Goal: Transaction & Acquisition: Purchase product/service

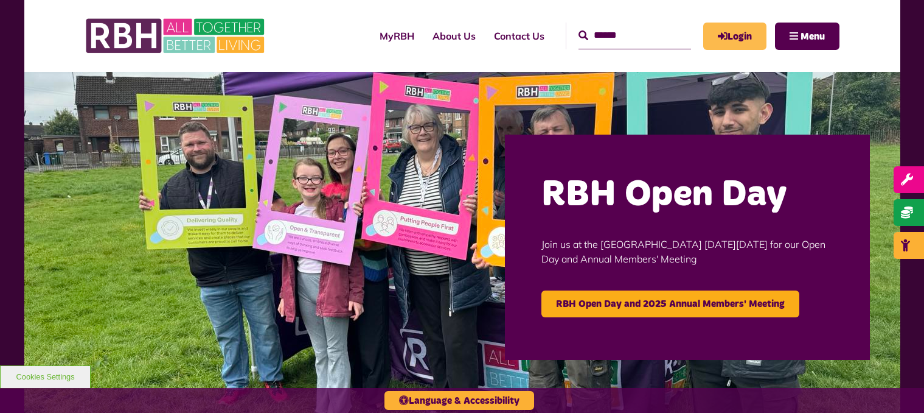
click at [740, 34] on link "Login" at bounding box center [735, 36] width 63 height 27
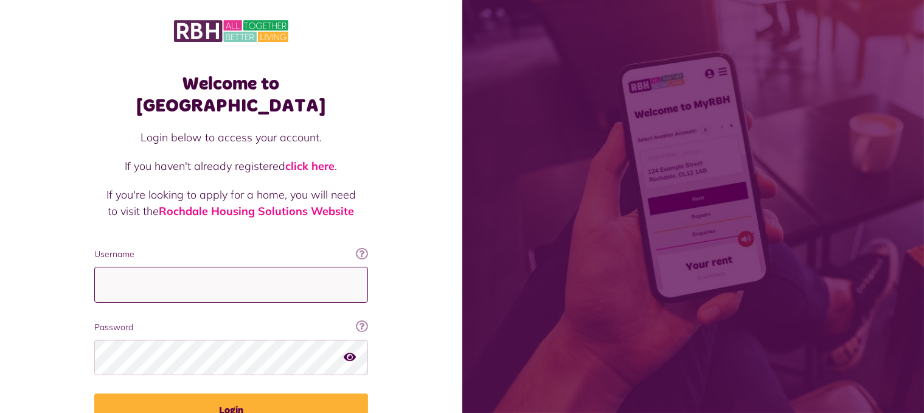
click at [187, 267] on input "Username" at bounding box center [231, 285] width 274 height 36
type input "**********"
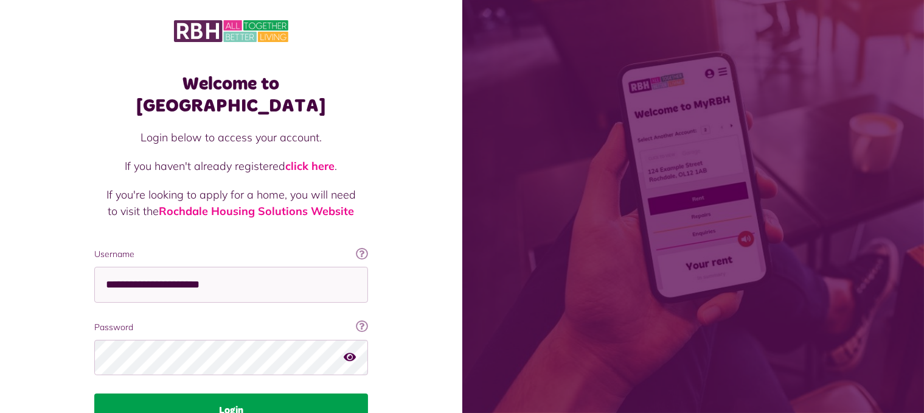
click at [192, 395] on button "Login" at bounding box center [231, 410] width 274 height 34
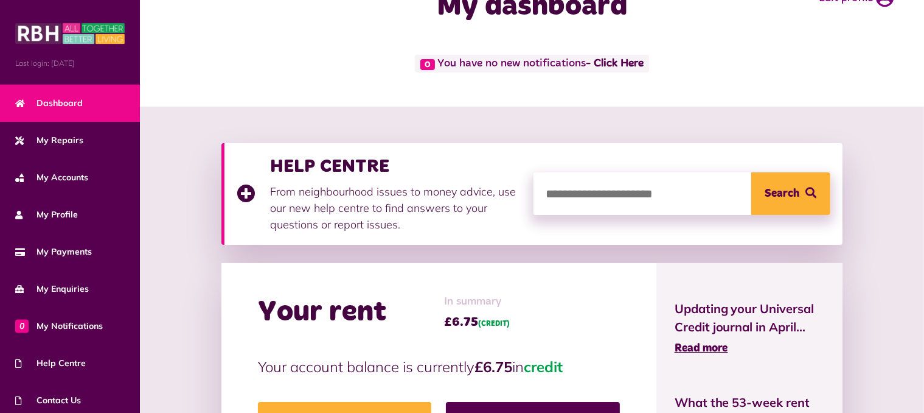
scroll to position [122, 0]
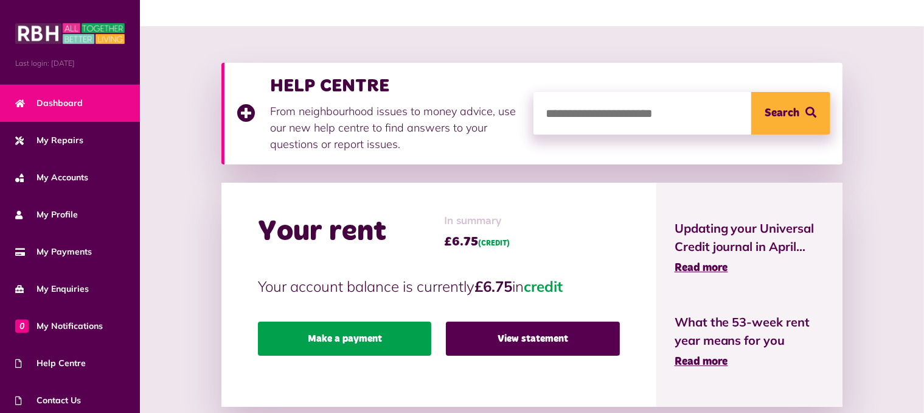
click at [380, 330] on link "Make a payment" at bounding box center [344, 338] width 173 height 34
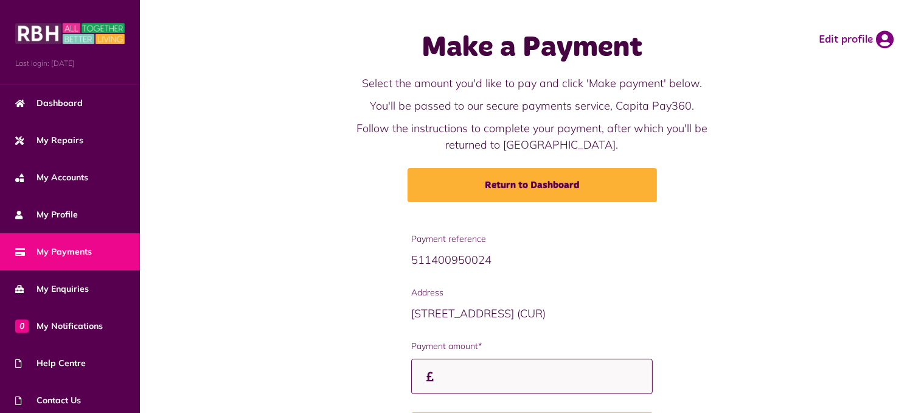
click at [450, 379] on input "Payment amount*" at bounding box center [531, 376] width 241 height 36
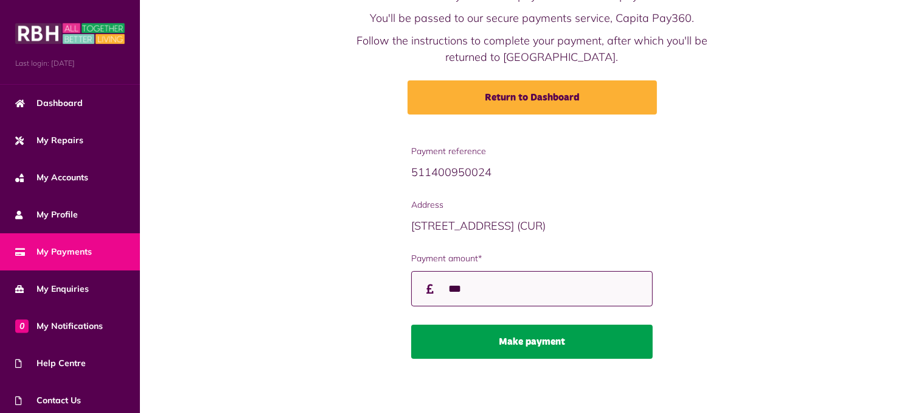
type input "***"
click at [509, 335] on button "Make payment" at bounding box center [531, 341] width 241 height 34
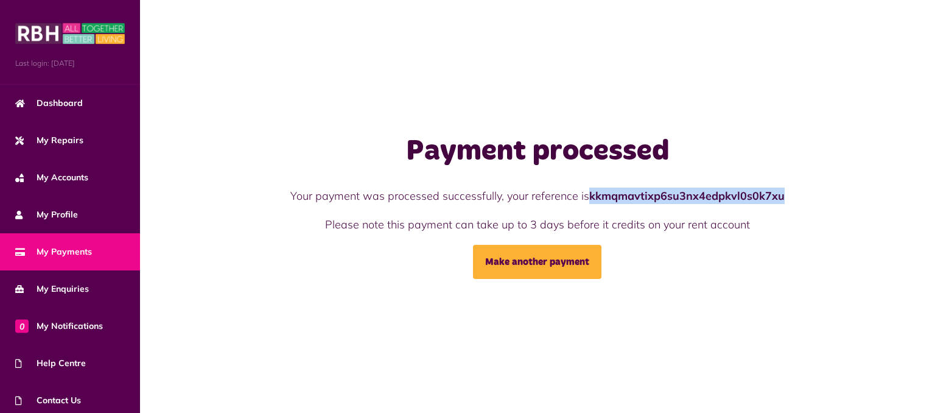
drag, startPoint x: 604, startPoint y: 198, endPoint x: 770, endPoint y: 193, distance: 166.2
click at [787, 186] on div "Payment processed Your payment was processed successfully, your reference is kk…" at bounding box center [537, 206] width 650 height 145
copy strong "kkmqmavtixp6su3nx4edpkvl0s0k7xu"
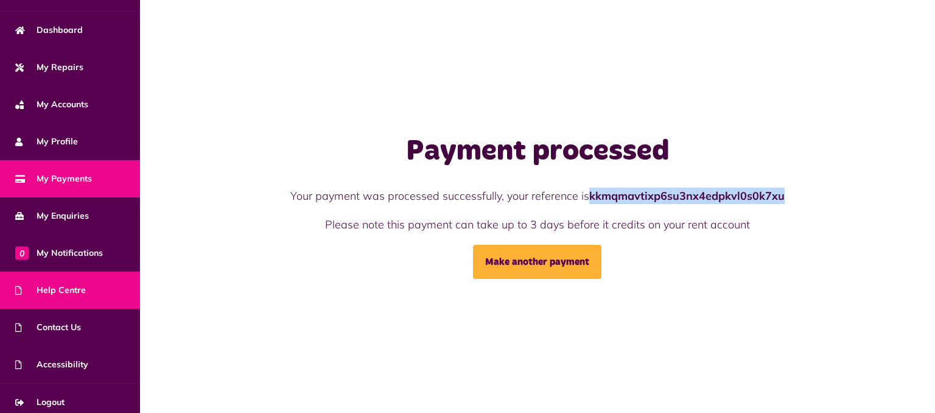
scroll to position [79, 0]
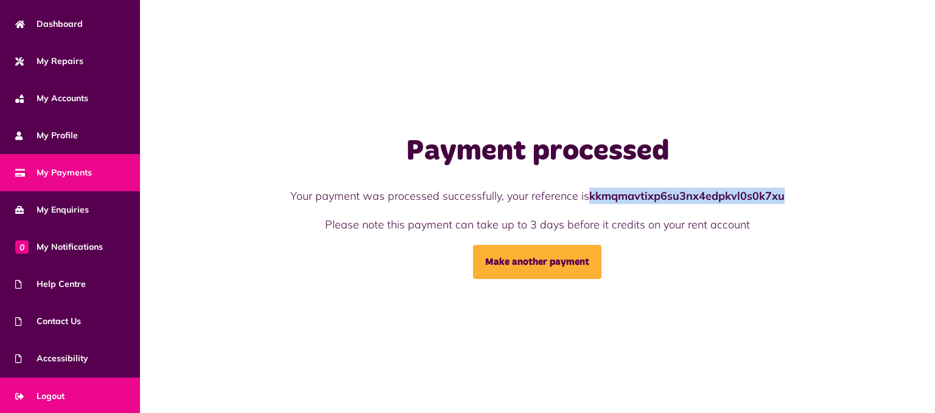
click at [72, 383] on link "Logout" at bounding box center [70, 395] width 140 height 37
